Goal: Task Accomplishment & Management: Use online tool/utility

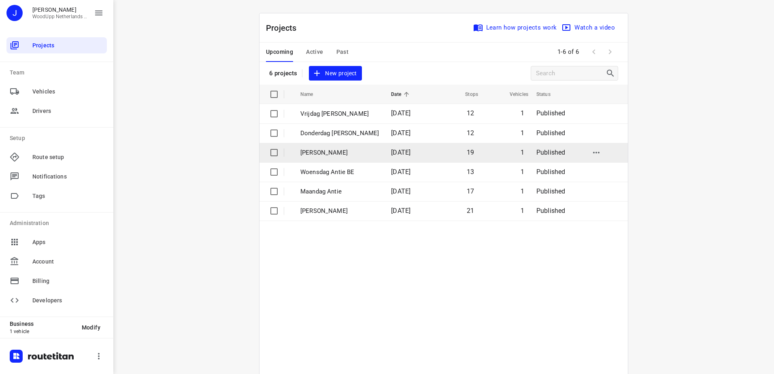
click at [315, 154] on p "[PERSON_NAME]" at bounding box center [340, 152] width 79 height 9
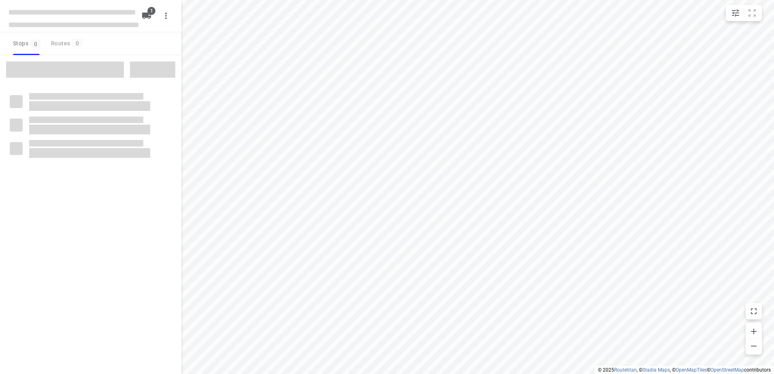
type input "distance"
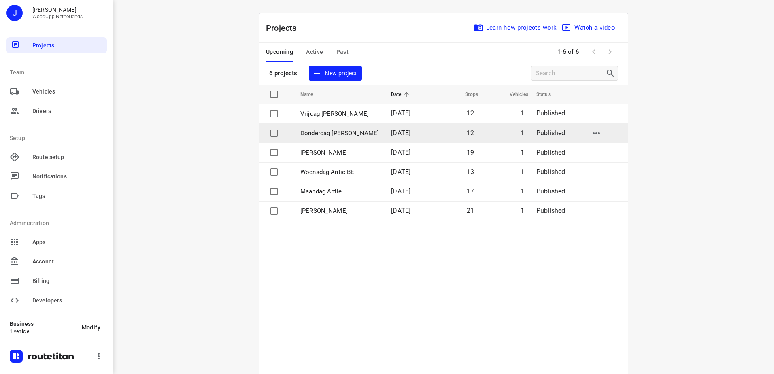
click at [325, 133] on p "Donderdag [PERSON_NAME]" at bounding box center [340, 133] width 79 height 9
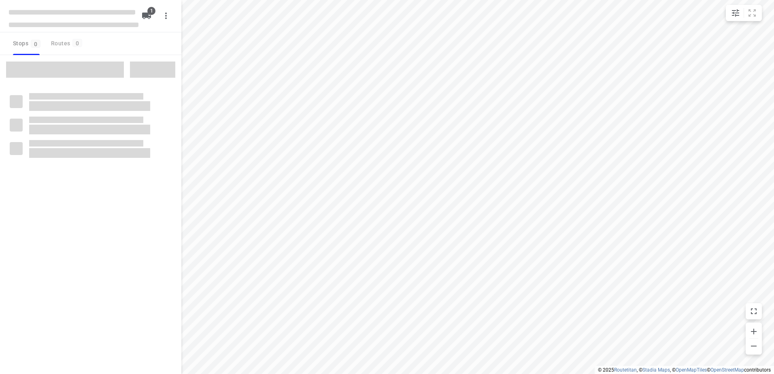
type input "distance"
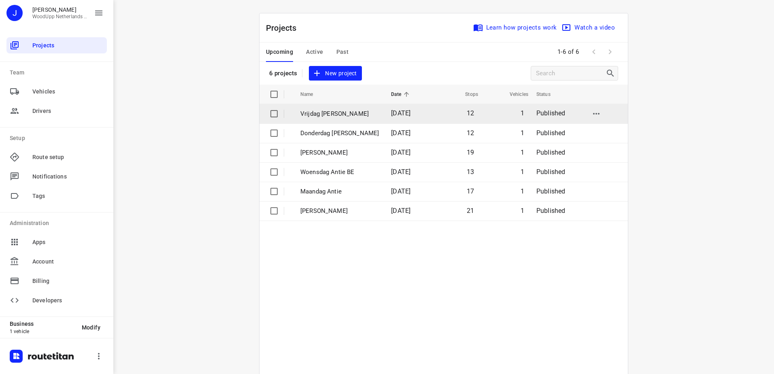
click at [316, 115] on p "Vrijdag [PERSON_NAME]" at bounding box center [340, 113] width 79 height 9
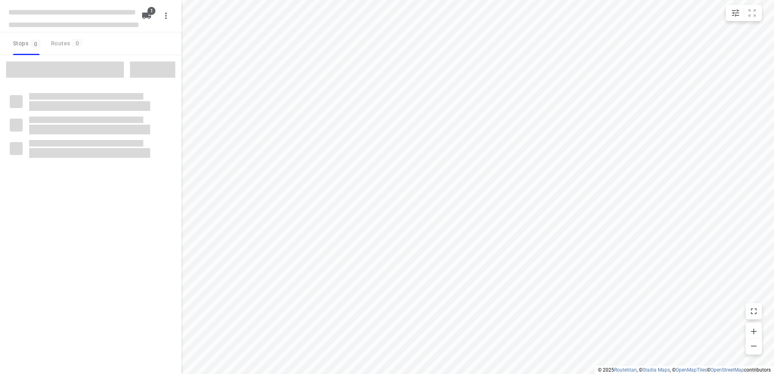
type input "distance"
